Goal: Information Seeking & Learning: Learn about a topic

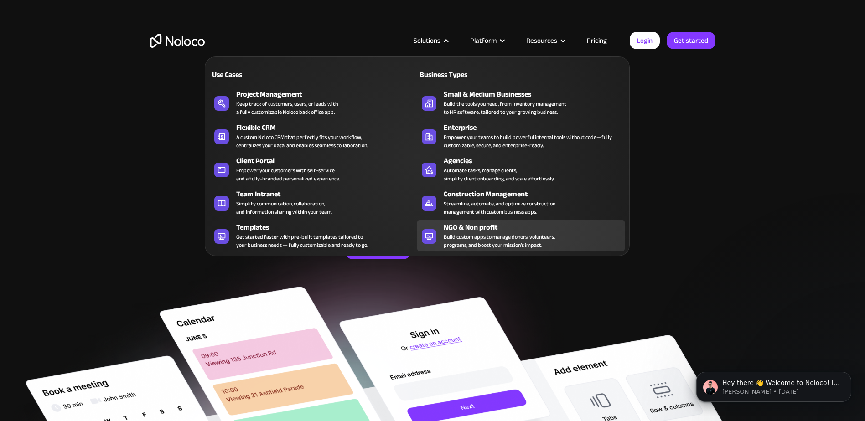
click at [491, 243] on div "Build custom apps to manage donors, volunteers, programs, and boost your missio…" at bounding box center [499, 241] width 111 height 16
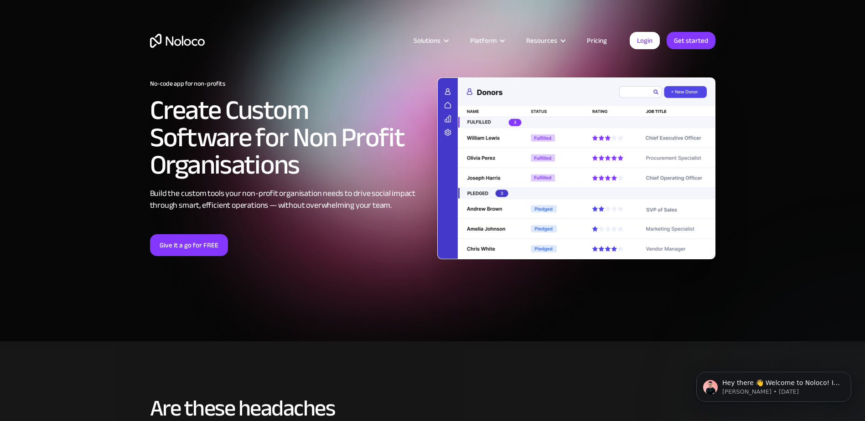
click at [597, 36] on link "Pricing" at bounding box center [597, 41] width 43 height 12
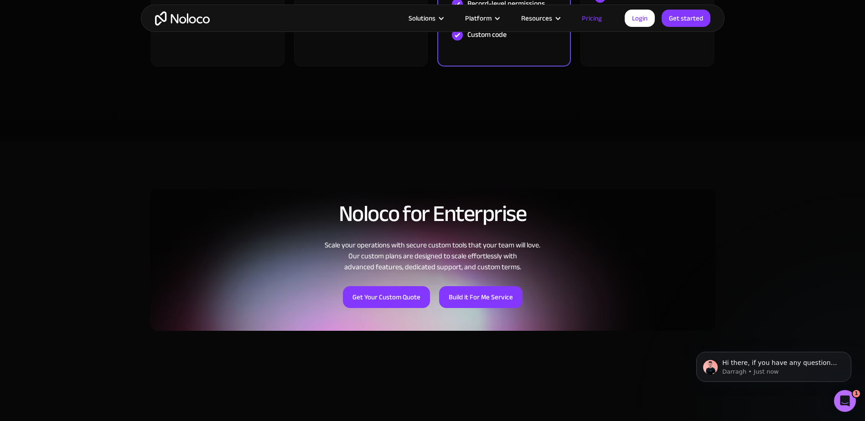
scroll to position [225, 0]
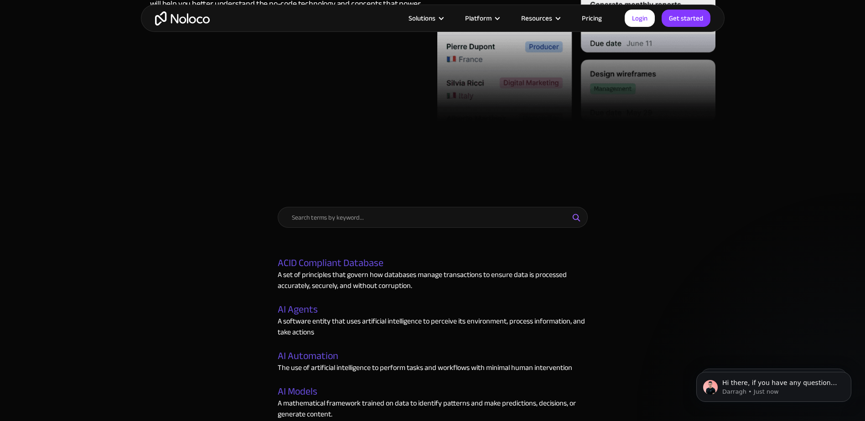
scroll to position [274, 0]
